Goal: Task Accomplishment & Management: Complete application form

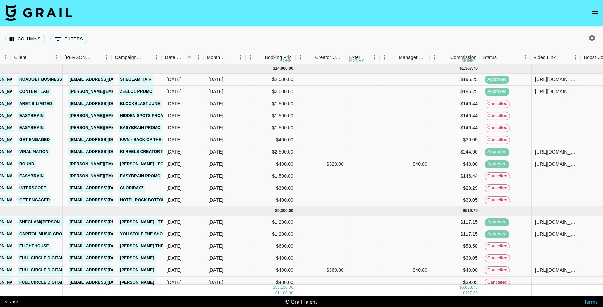
scroll to position [0, 270]
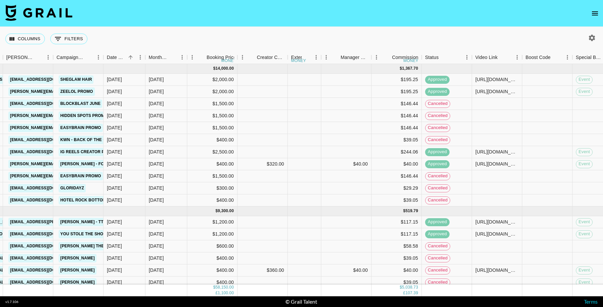
click at [468, 57] on div "Status" at bounding box center [472, 57] width 8 height 13
click at [466, 59] on icon "Menu" at bounding box center [467, 57] width 7 height 7
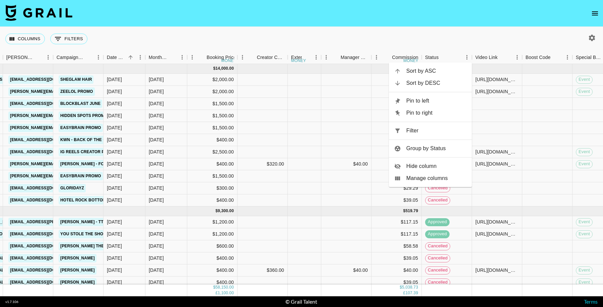
click at [410, 130] on span "Filter" at bounding box center [436, 131] width 60 height 8
select select "status"
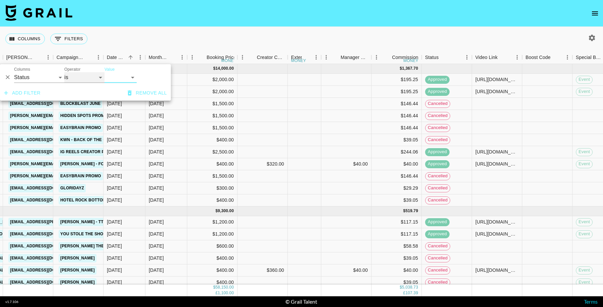
click at [89, 76] on select "is is not is any of is not any of" at bounding box center [84, 77] width 40 height 11
select select "not"
click at [64, 72] on select "is is not is any of is not any of" at bounding box center [84, 77] width 40 height 11
click at [113, 73] on select "confirmed declined draft posted approved cancelled badDebt" at bounding box center [121, 77] width 32 height 11
select select "cancelled"
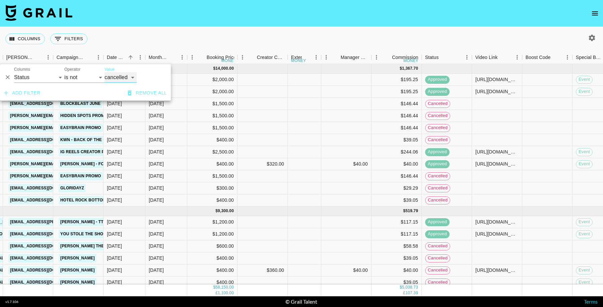
click at [105, 72] on select "confirmed declined draft posted approved cancelled badDebt" at bounding box center [121, 77] width 32 height 11
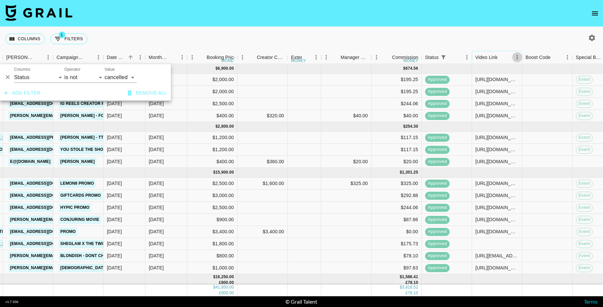
click at [516, 58] on icon "Menu" at bounding box center [517, 57] width 7 height 7
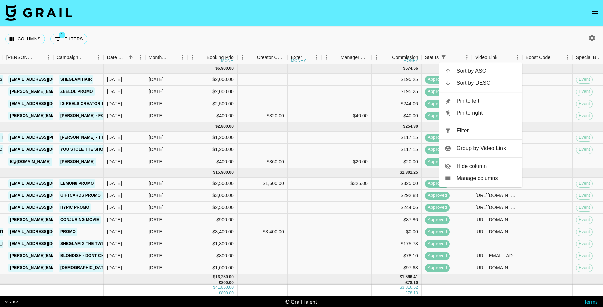
click at [463, 134] on span "Filter" at bounding box center [487, 131] width 60 height 8
select select "status"
select select "not"
select select "cancelled"
select select "videoLink"
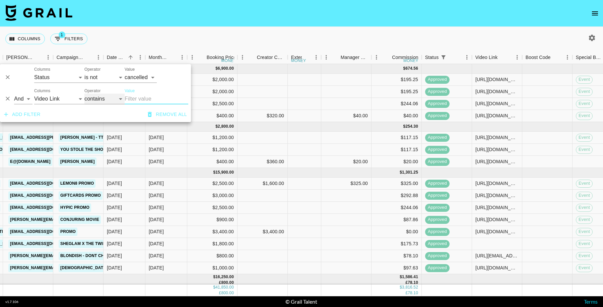
click at [112, 104] on select "contains equals starts with ends with is empty is not empty is any of" at bounding box center [104, 98] width 40 height 11
select select "isEmpty"
click at [84, 93] on select "contains equals starts with ends with is empty is not empty is any of" at bounding box center [104, 98] width 40 height 11
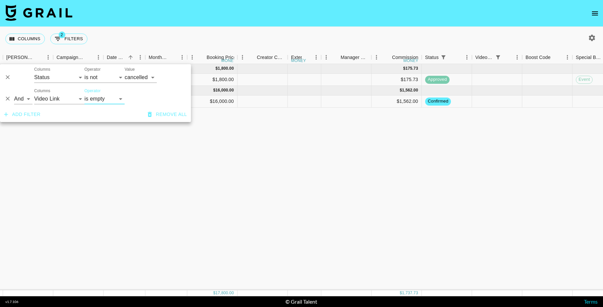
click at [466, 150] on div "Sep '25 ( 1 ) $ 1,800.00 $ 175.73 rectQ69ix1vfKLf1M theroligore hugo@grail-tale…" at bounding box center [390, 177] width 1321 height 226
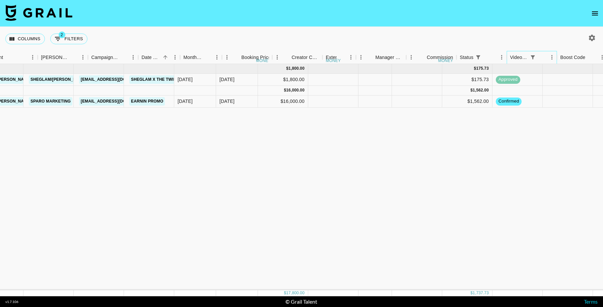
scroll to position [0, 261]
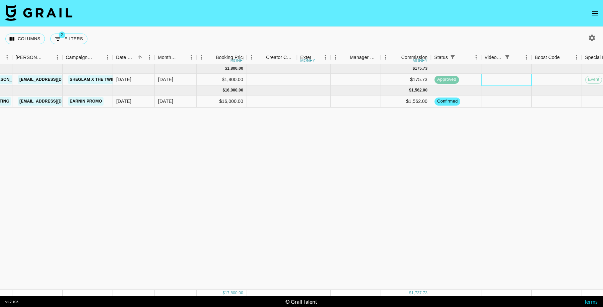
click at [520, 80] on div at bounding box center [506, 80] width 50 height 12
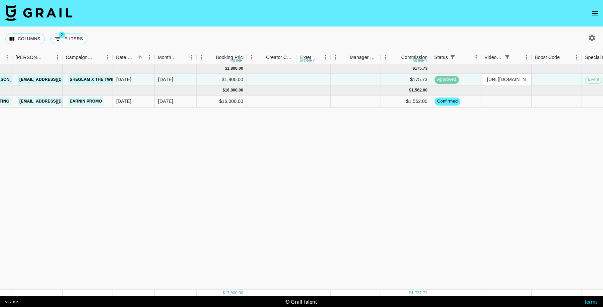
scroll to position [0, 163]
type input "https://www.tiktok.com/@theroligore/video/7560004980388760854?_r=1&_t=ZN-90Su4y…"
click at [513, 163] on div "Sep '25 ( 1 ) $ 1,800.00 $ 175.73 rectQ69ix1vfKLf1M theroligore hugo@grail-tale…" at bounding box center [399, 177] width 1321 height 226
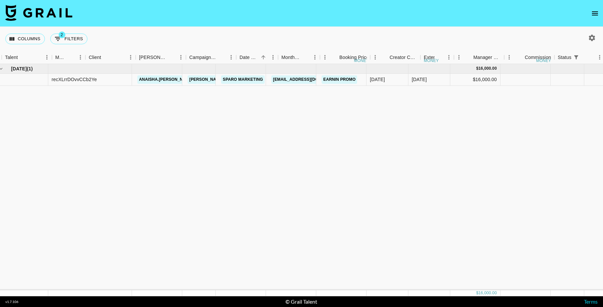
scroll to position [0, 0]
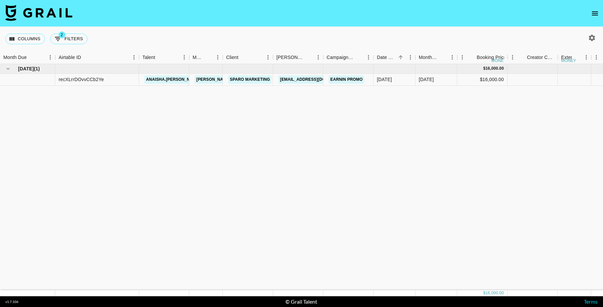
click at [592, 12] on icon "open drawer" at bounding box center [595, 13] width 8 height 8
click at [595, 12] on icon "open drawer" at bounding box center [595, 13] width 8 height 8
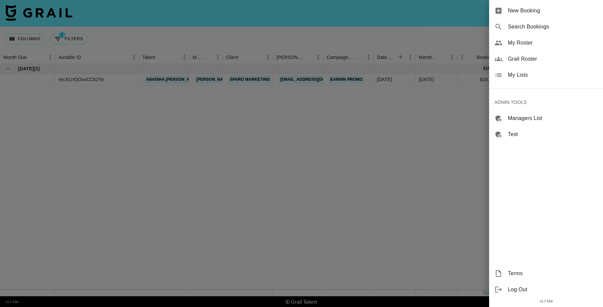
click at [532, 13] on span "New Booking" at bounding box center [553, 11] width 90 height 8
click at [519, 12] on span "New Booking" at bounding box center [553, 11] width 90 height 8
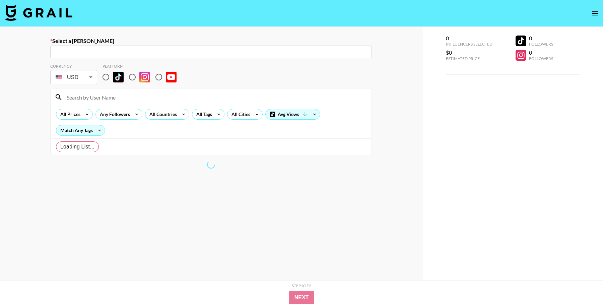
click at [519, 11] on nav at bounding box center [301, 13] width 603 height 27
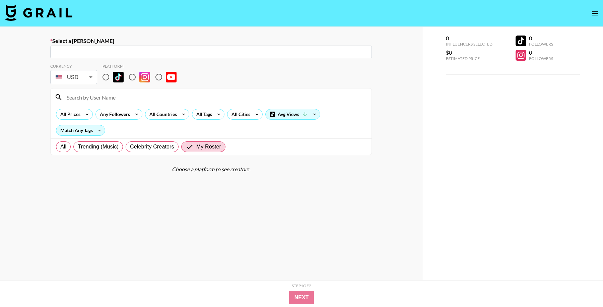
click at [195, 46] on div "​" at bounding box center [211, 52] width 322 height 13
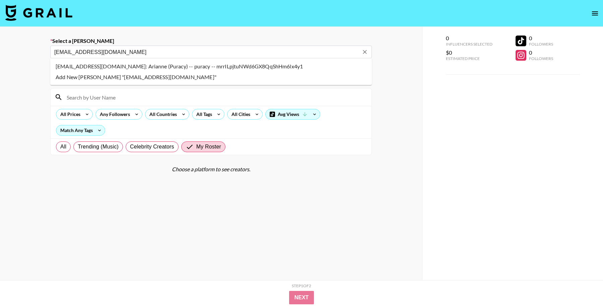
click at [165, 67] on li "partnerships@getpuracy.com: Arianne (Puracy) -- puracy -- mrrILpjtuNWd6GX8QqShH…" at bounding box center [211, 66] width 322 height 11
type input "partnerships@getpuracy.com: Arianne (Puracy) -- puracy -- mrrILpjtuNWd6GX8QqShH…"
click at [105, 78] on input "radio" at bounding box center [106, 77] width 14 height 14
radio input "true"
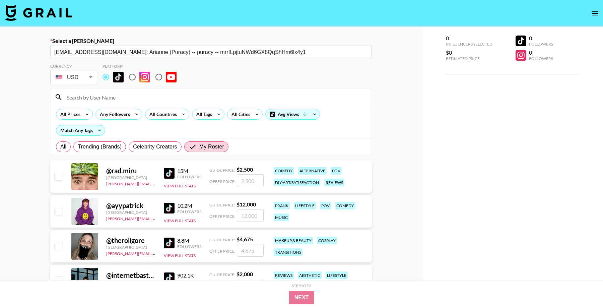
click at [105, 97] on input at bounding box center [215, 97] width 305 height 11
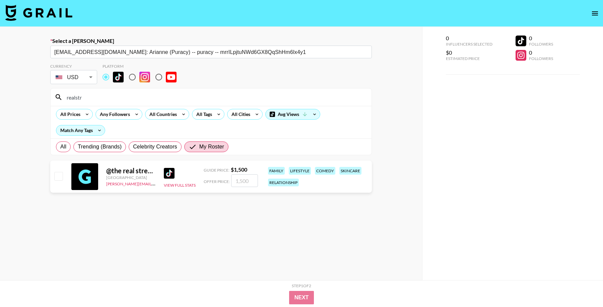
type input "realstr"
click at [57, 174] on input "checkbox" at bounding box center [58, 176] width 8 height 8
checkbox input "true"
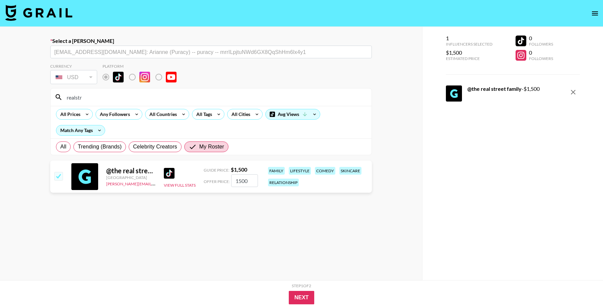
drag, startPoint x: 250, startPoint y: 183, endPoint x: 217, endPoint y: 179, distance: 33.8
click at [217, 179] on div "Offer Price: 1500" at bounding box center [231, 180] width 54 height 13
type input "1400"
click at [301, 296] on button "Next" at bounding box center [302, 297] width 26 height 13
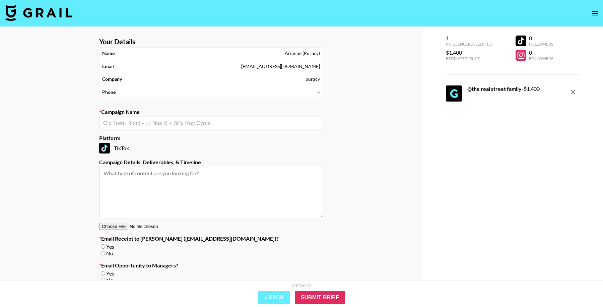
click at [206, 117] on div "​" at bounding box center [211, 123] width 224 height 13
click at [208, 135] on li "Add New Campaign: "Puracy Promo"" at bounding box center [211, 136] width 224 height 11
type input "Puracy Promo"
click at [102, 252] on input "No" at bounding box center [103, 253] width 4 height 4
radio input "true"
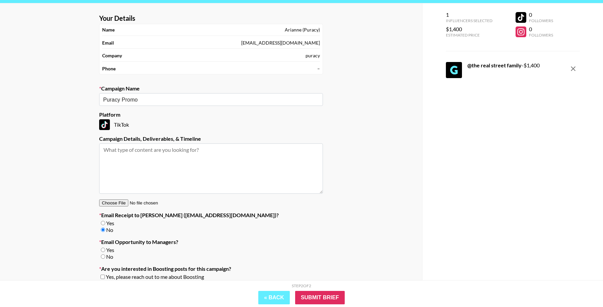
scroll to position [24, 0]
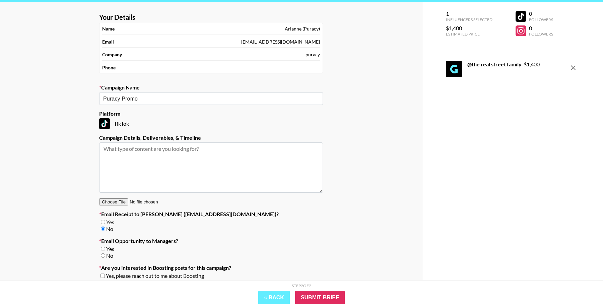
click at [103, 257] on input "No" at bounding box center [103, 255] width 4 height 4
radio input "true"
click at [310, 298] on input "Submit Brief" at bounding box center [320, 297] width 50 height 13
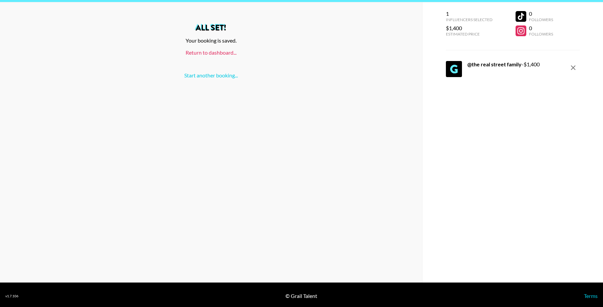
click at [215, 52] on link "Return to dashboard..." at bounding box center [211, 52] width 51 height 6
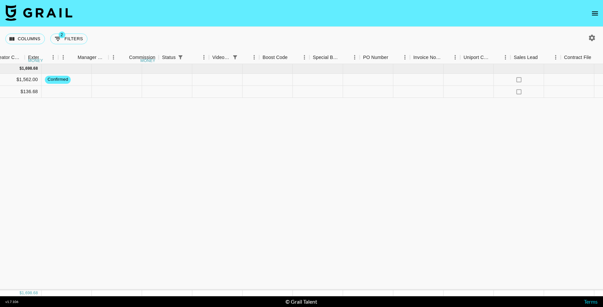
scroll to position [0, 719]
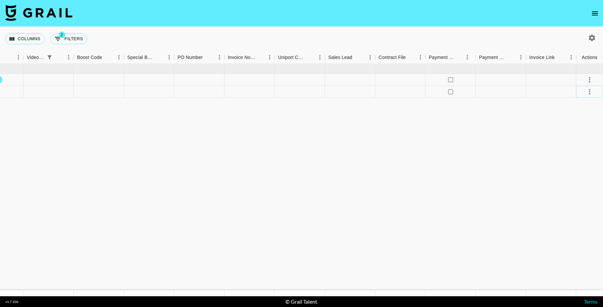
click at [592, 90] on icon "select merge strategy" at bounding box center [590, 92] width 8 height 8
click at [576, 106] on li "Confirm" at bounding box center [581, 106] width 44 height 12
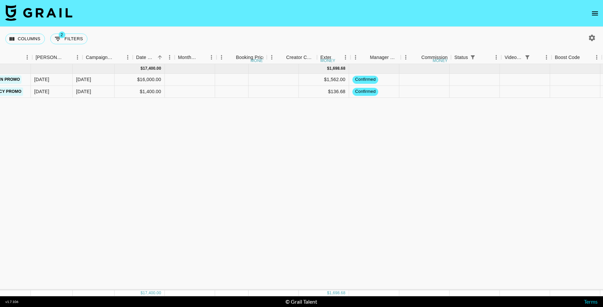
scroll to position [0, 222]
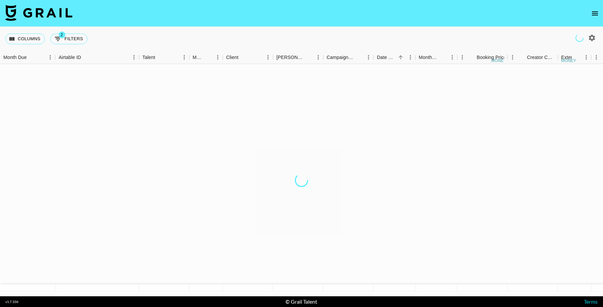
click at [594, 15] on icon "open drawer" at bounding box center [595, 13] width 6 height 4
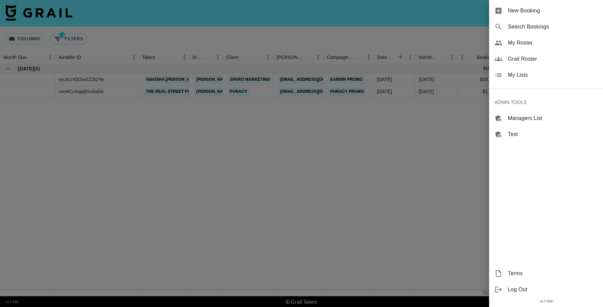
click at [597, 12] on span "New Booking" at bounding box center [553, 11] width 90 height 8
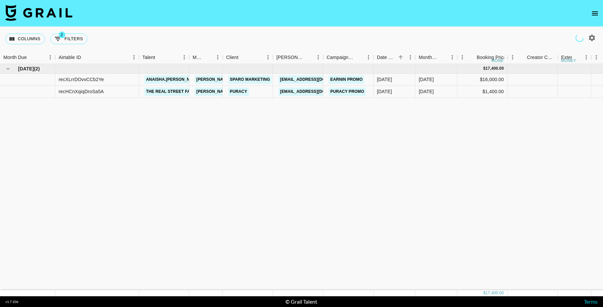
click at [594, 17] on icon "open drawer" at bounding box center [595, 13] width 8 height 8
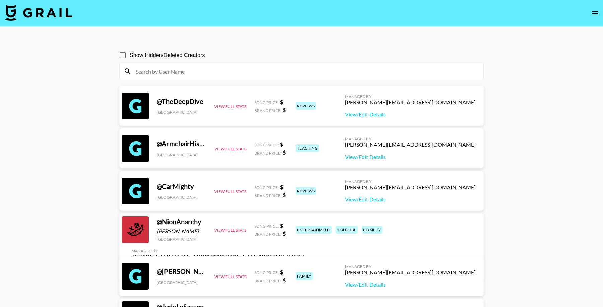
click at [367, 67] on input at bounding box center [306, 71] width 348 height 11
paste input "its.giz"
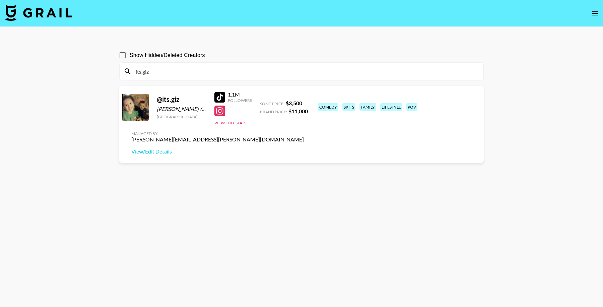
click at [172, 73] on input "its.giz" at bounding box center [306, 71] width 348 height 11
paste input "bankrolldyl"
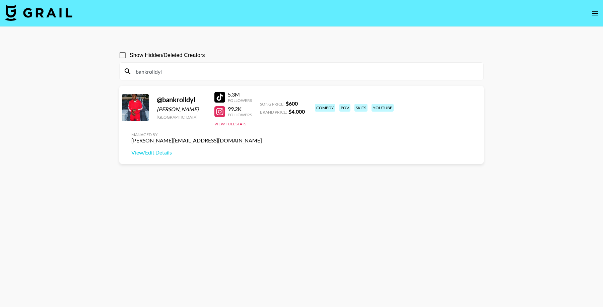
type input "bankrolldyl"
click at [220, 71] on input "bankrolldyl" at bounding box center [306, 71] width 348 height 11
